Goal: Information Seeking & Learning: Compare options

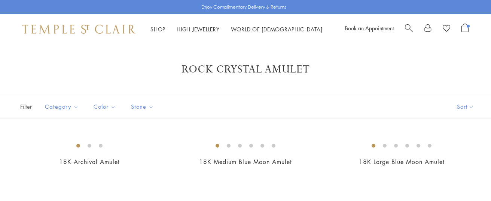
scroll to position [1284, 0]
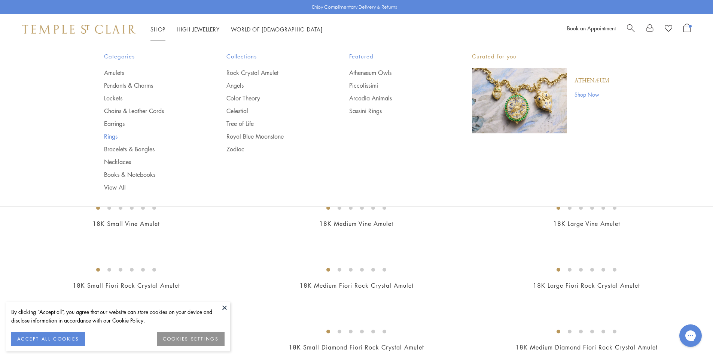
click at [111, 138] on link "Rings" at bounding box center [150, 136] width 93 height 8
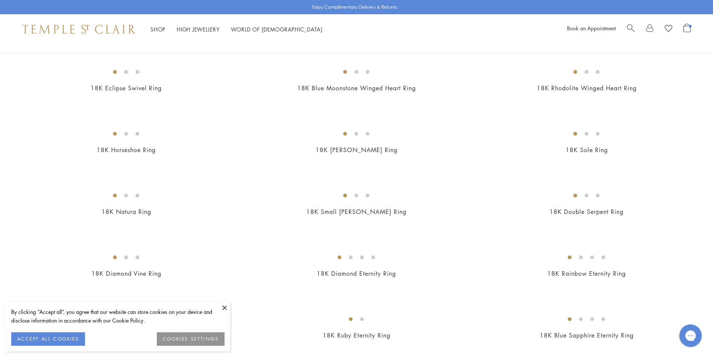
scroll to position [562, 0]
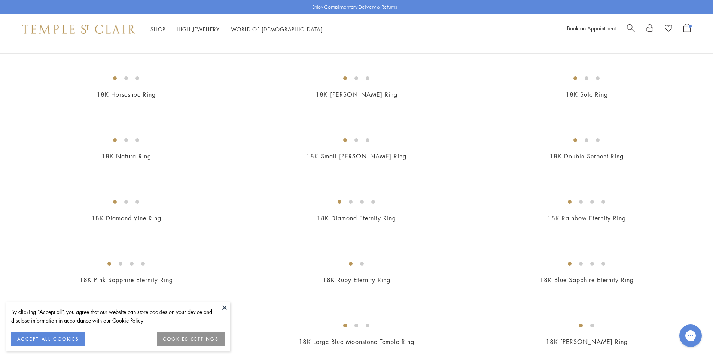
click at [221, 308] on button at bounding box center [224, 307] width 11 height 11
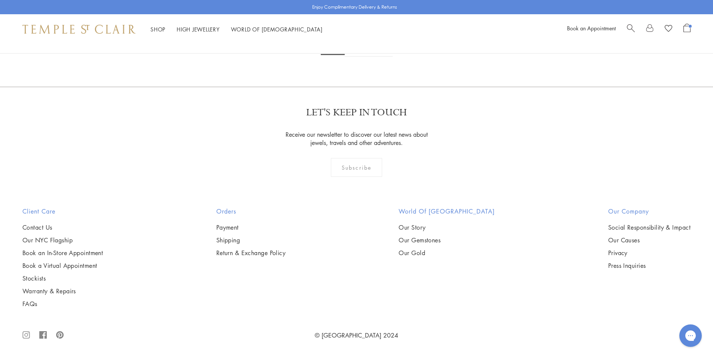
scroll to position [4082, 0]
click at [352, 57] on link "2" at bounding box center [357, 46] width 25 height 21
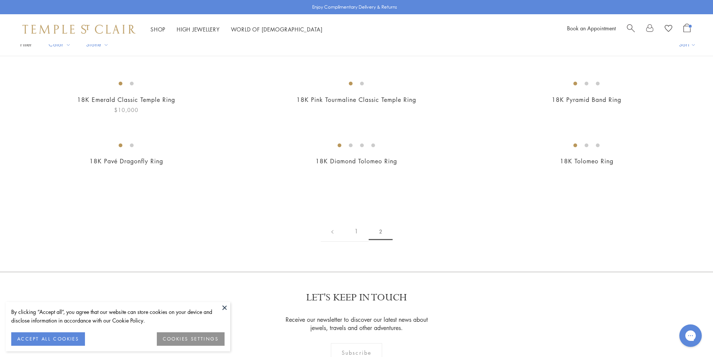
scroll to position [150, 0]
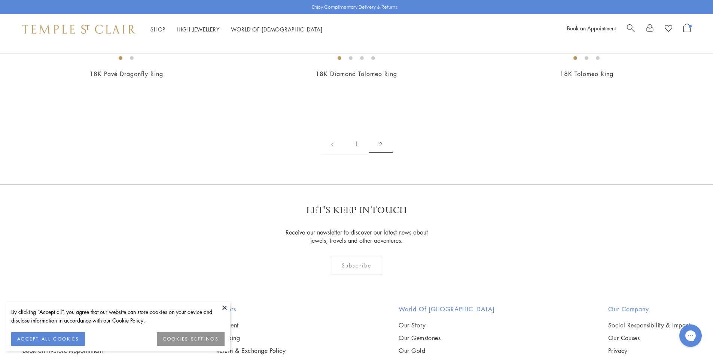
click at [0, 0] on img at bounding box center [0, 0] width 0 height 0
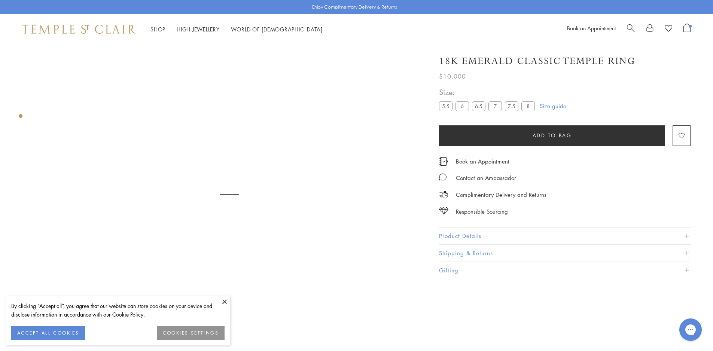
scroll to position [44, 0]
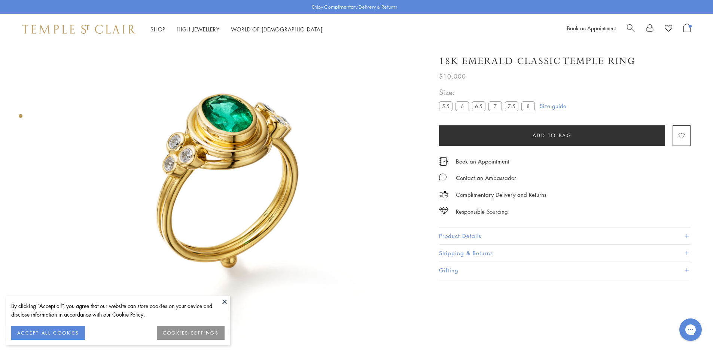
click at [476, 234] on button "Product Details" at bounding box center [565, 236] width 252 height 17
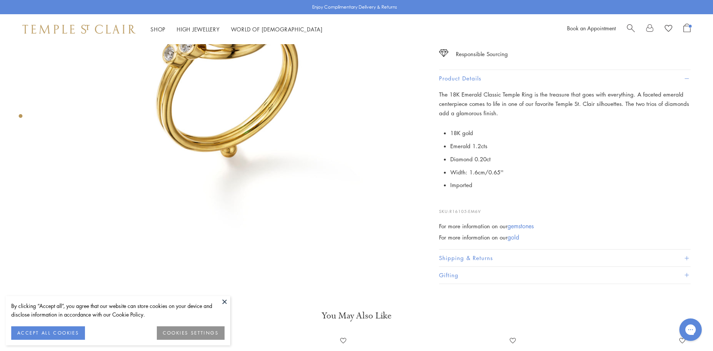
scroll to position [157, 0]
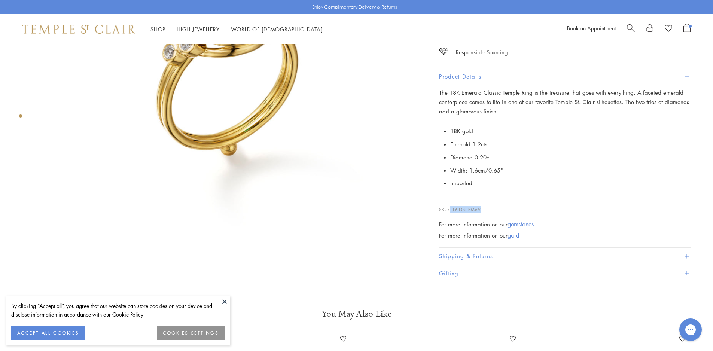
drag, startPoint x: 484, startPoint y: 206, endPoint x: 451, endPoint y: 208, distance: 32.6
click at [451, 208] on p "SKU: R16105-EM6V" at bounding box center [565, 206] width 252 height 14
copy span "R16105-EM6V"
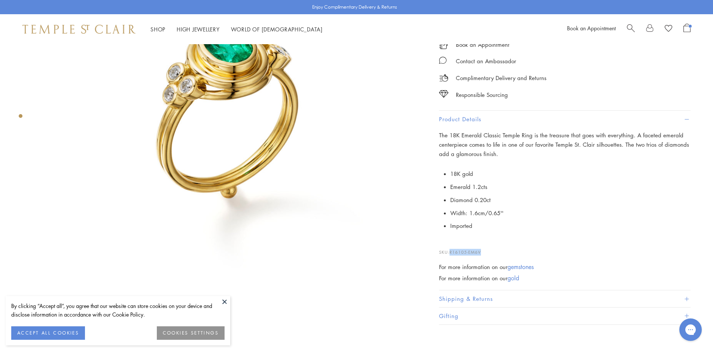
scroll to position [119, 0]
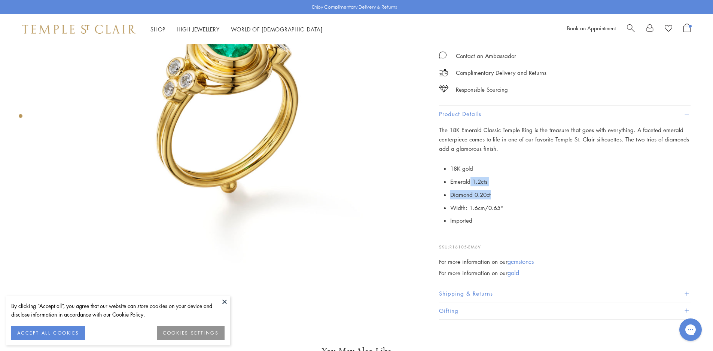
drag, startPoint x: 471, startPoint y: 180, endPoint x: 501, endPoint y: 193, distance: 33.2
click at [501, 193] on ul "18K gold Emerald 1.2cts Diamond 0.20ct Width: 1.6cm/0.65'' Imported" at bounding box center [570, 194] width 240 height 65
copy ul "1.2cts Diamond 0.20ct"
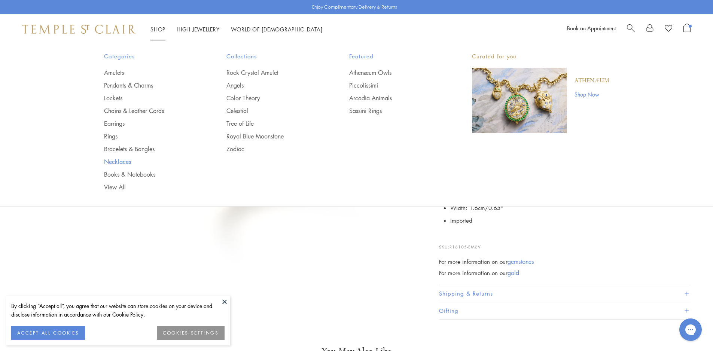
click at [126, 163] on link "Necklaces" at bounding box center [150, 162] width 93 height 8
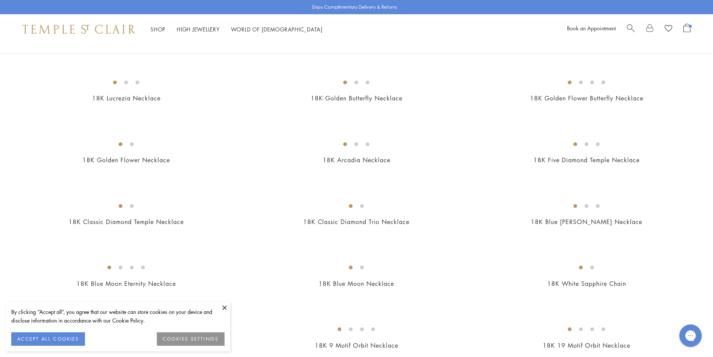
click at [224, 309] on button at bounding box center [224, 307] width 11 height 11
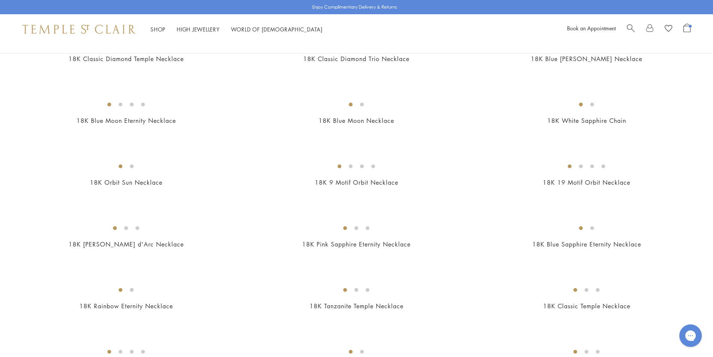
scroll to position [337, 0]
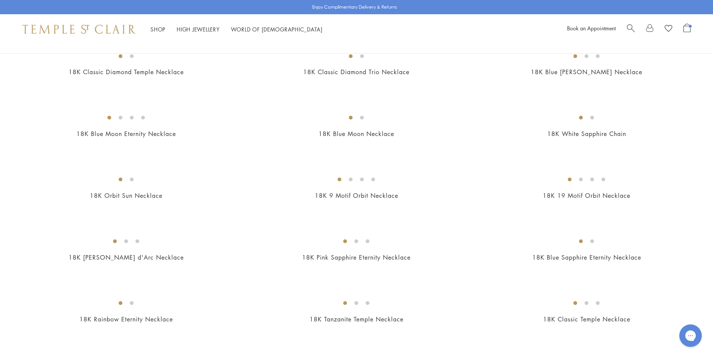
click at [0, 0] on img at bounding box center [0, 0] width 0 height 0
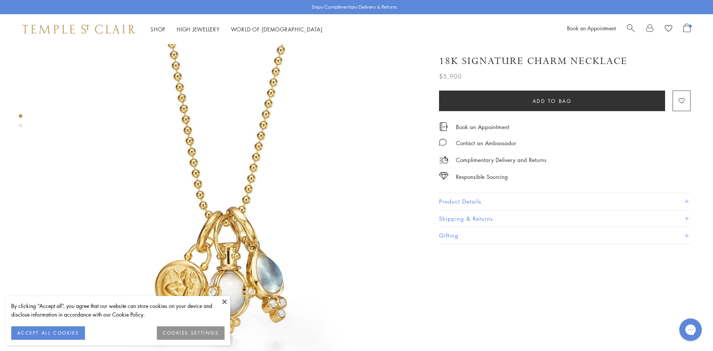
drag, startPoint x: 222, startPoint y: 301, endPoint x: 230, endPoint y: 296, distance: 9.2
click at [222, 301] on button at bounding box center [224, 301] width 11 height 11
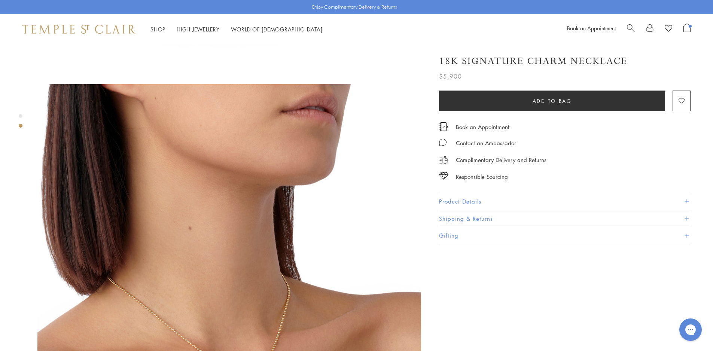
scroll to position [262, 0]
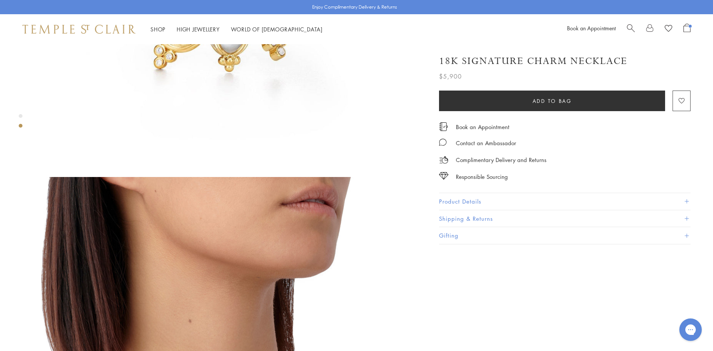
click at [495, 199] on button "Product Details" at bounding box center [565, 201] width 252 height 17
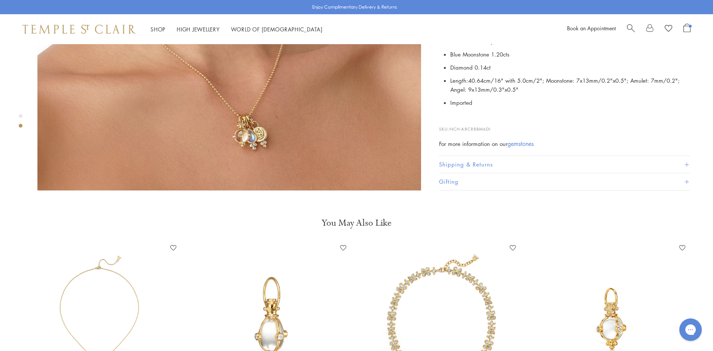
scroll to position [637, 0]
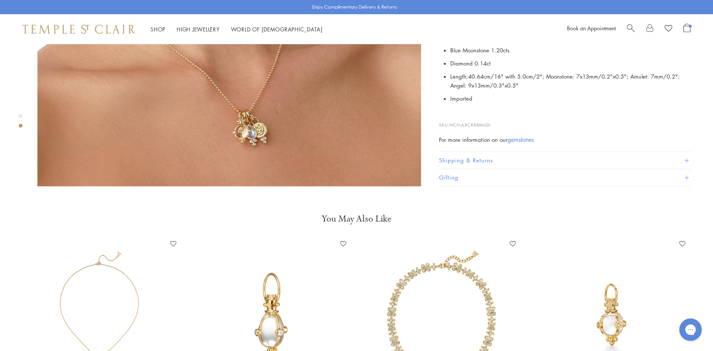
click at [491, 152] on button "Shipping & Returns" at bounding box center [565, 160] width 252 height 17
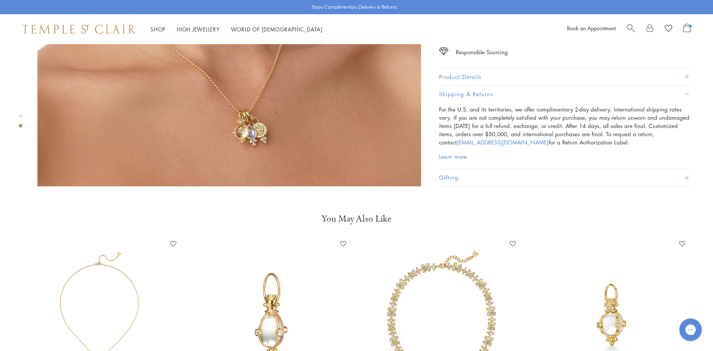
click at [240, 213] on h3 "You May Also Like" at bounding box center [356, 219] width 653 height 12
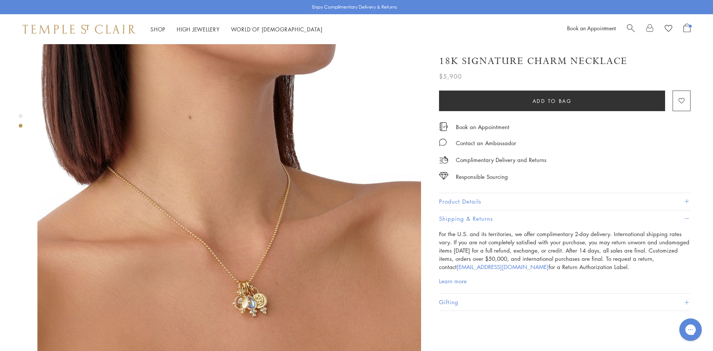
scroll to position [449, 0]
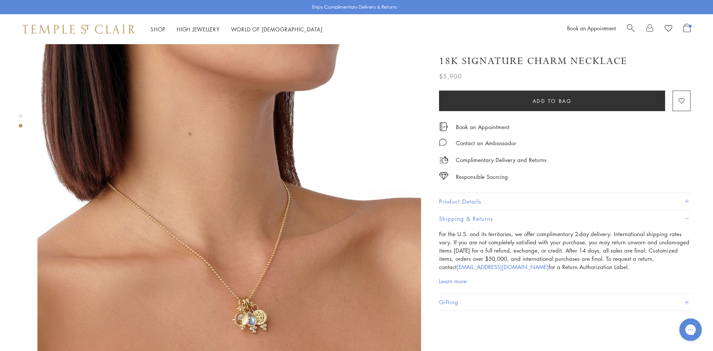
click at [467, 199] on button "Product Details" at bounding box center [565, 201] width 252 height 17
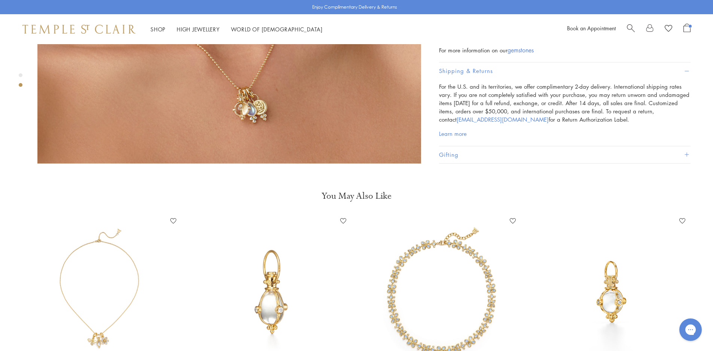
scroll to position [711, 0]
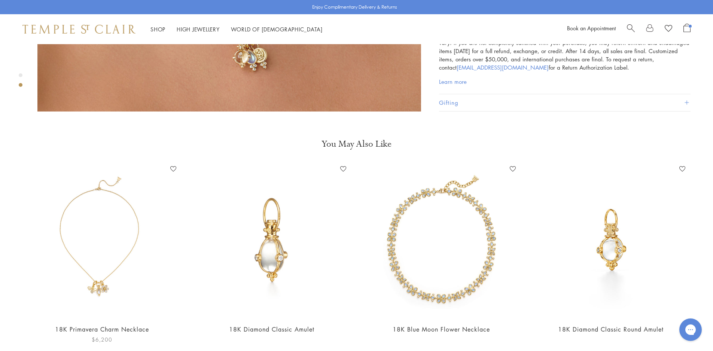
click at [114, 240] on img at bounding box center [102, 240] width 155 height 155
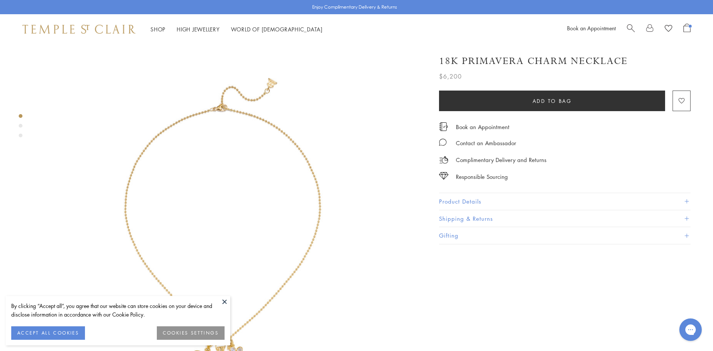
click at [465, 201] on button "Product Details" at bounding box center [565, 201] width 252 height 17
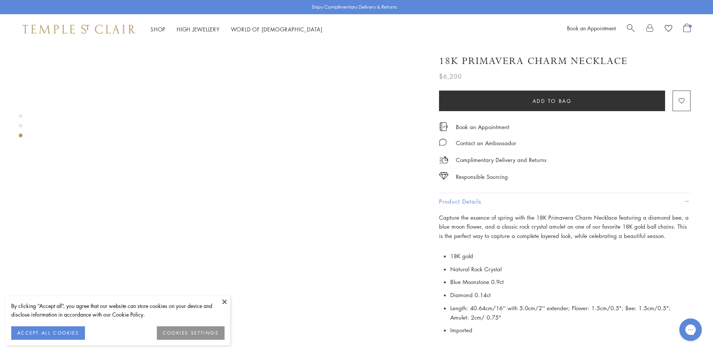
scroll to position [449, 0]
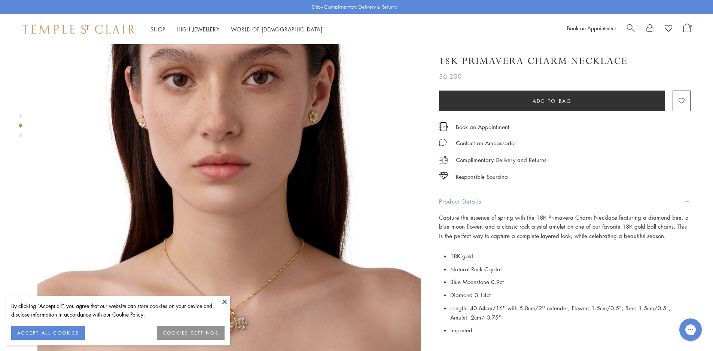
click at [223, 300] on button at bounding box center [224, 301] width 11 height 11
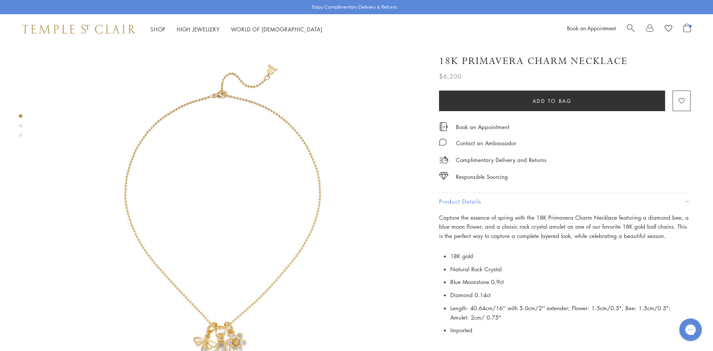
scroll to position [0, 0]
